Goal: Task Accomplishment & Management: Manage account settings

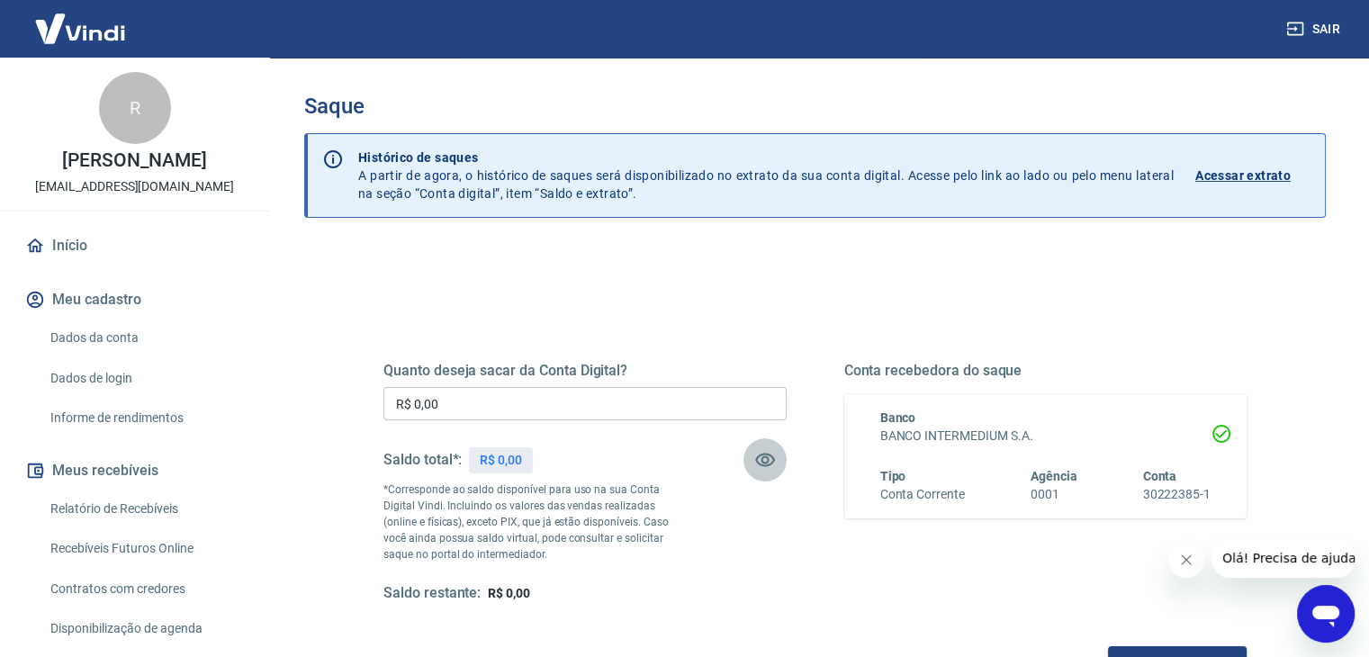
click at [759, 451] on icon "button" at bounding box center [765, 460] width 22 height 22
click at [761, 464] on icon "button" at bounding box center [765, 460] width 20 height 17
